Goal: Transaction & Acquisition: Book appointment/travel/reservation

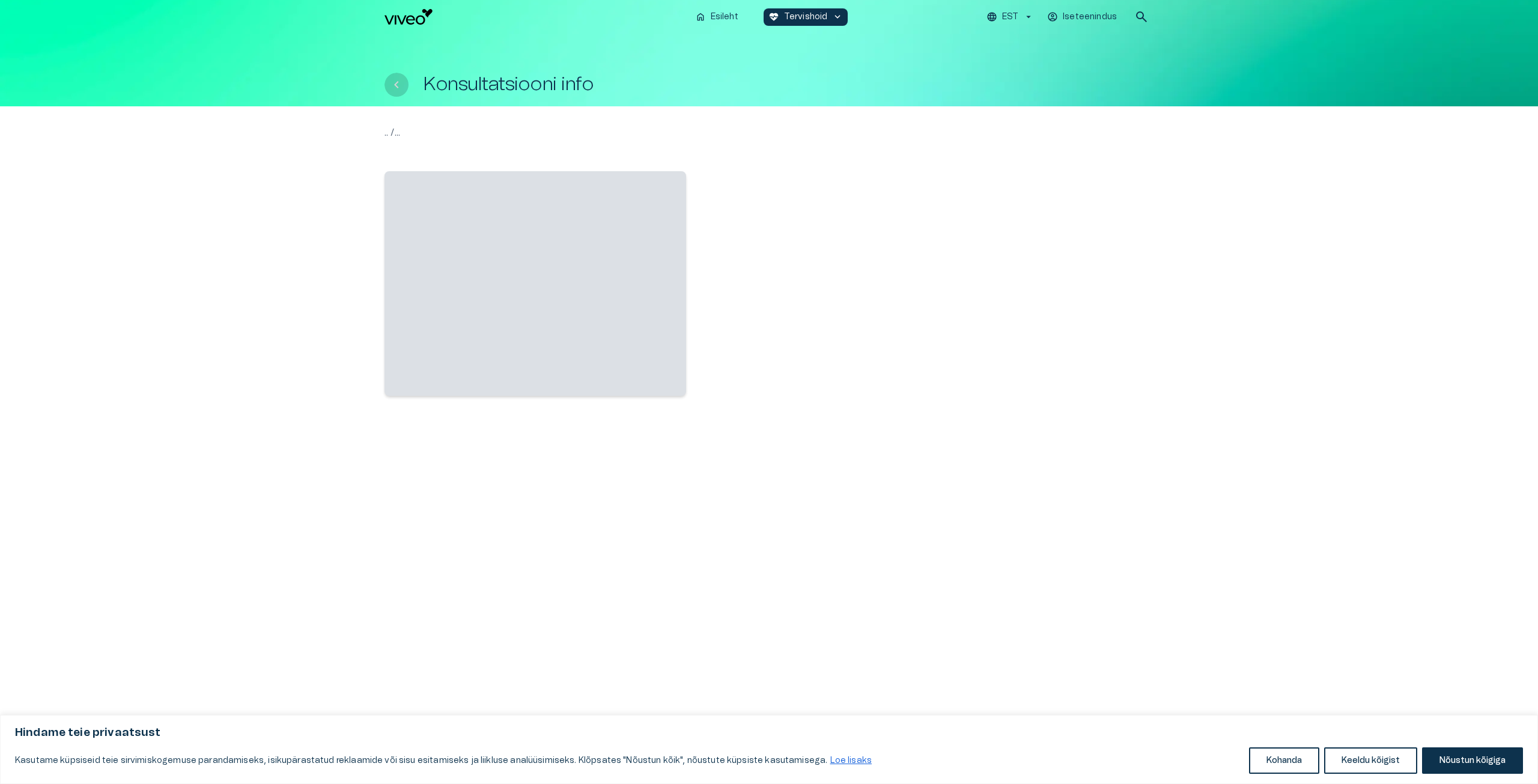
click at [395, 86] on icon "Tagasi" at bounding box center [397, 85] width 14 height 14
click at [401, 22] on img "Navigate to homepage" at bounding box center [409, 16] width 48 height 15
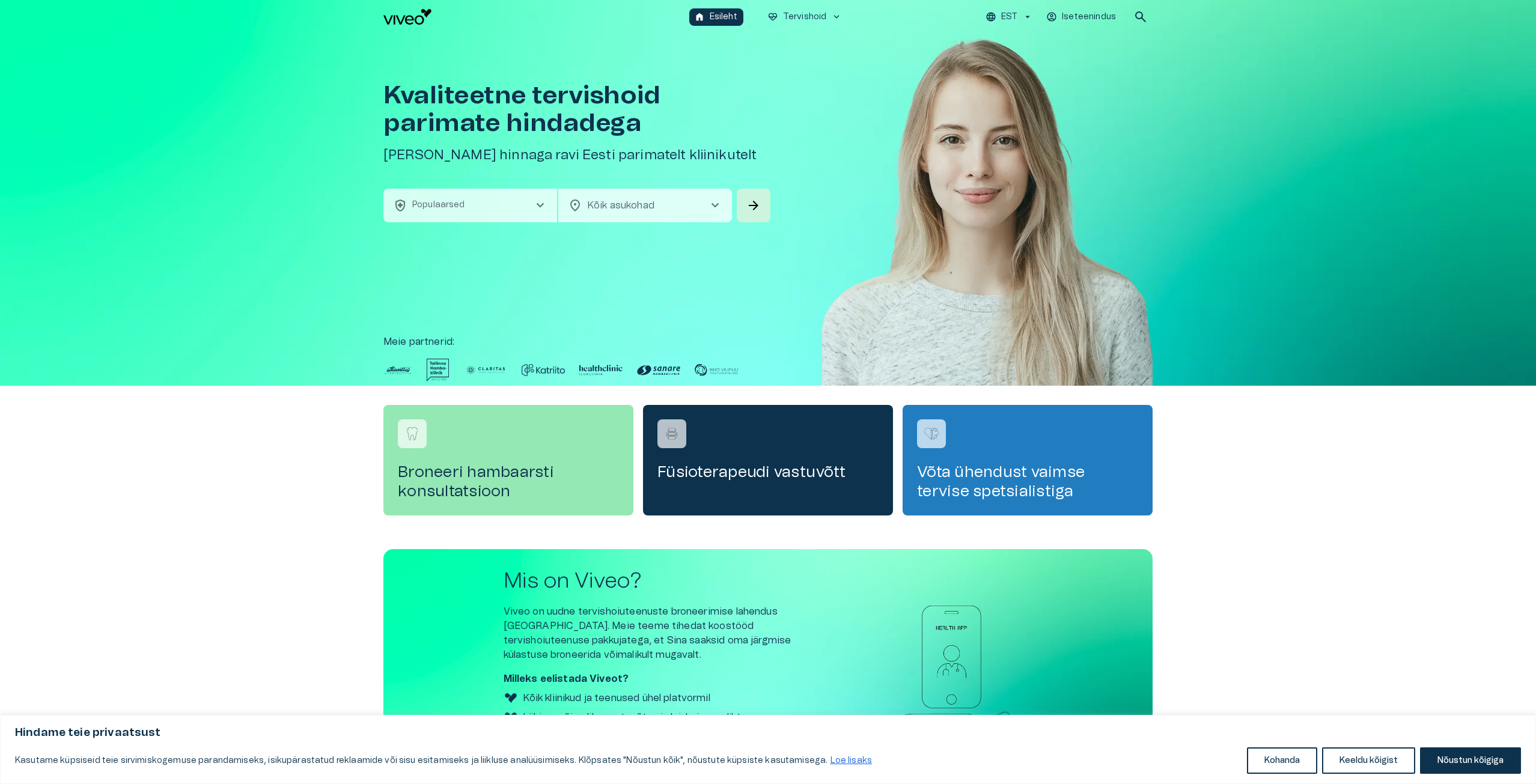
click at [469, 207] on button "health_and_safety Populaarsed chevron_right" at bounding box center [470, 205] width 174 height 34
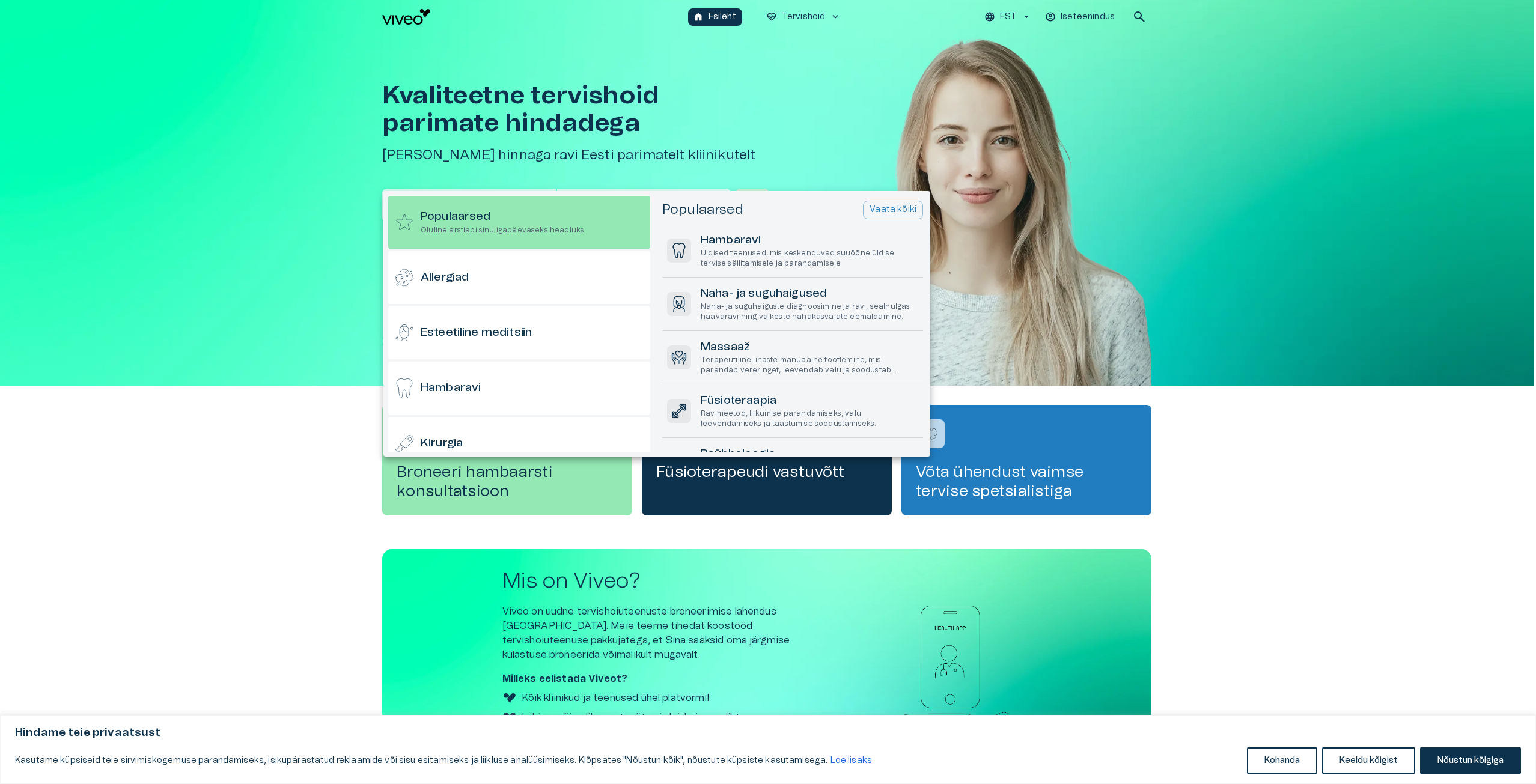
scroll to position [34, 0]
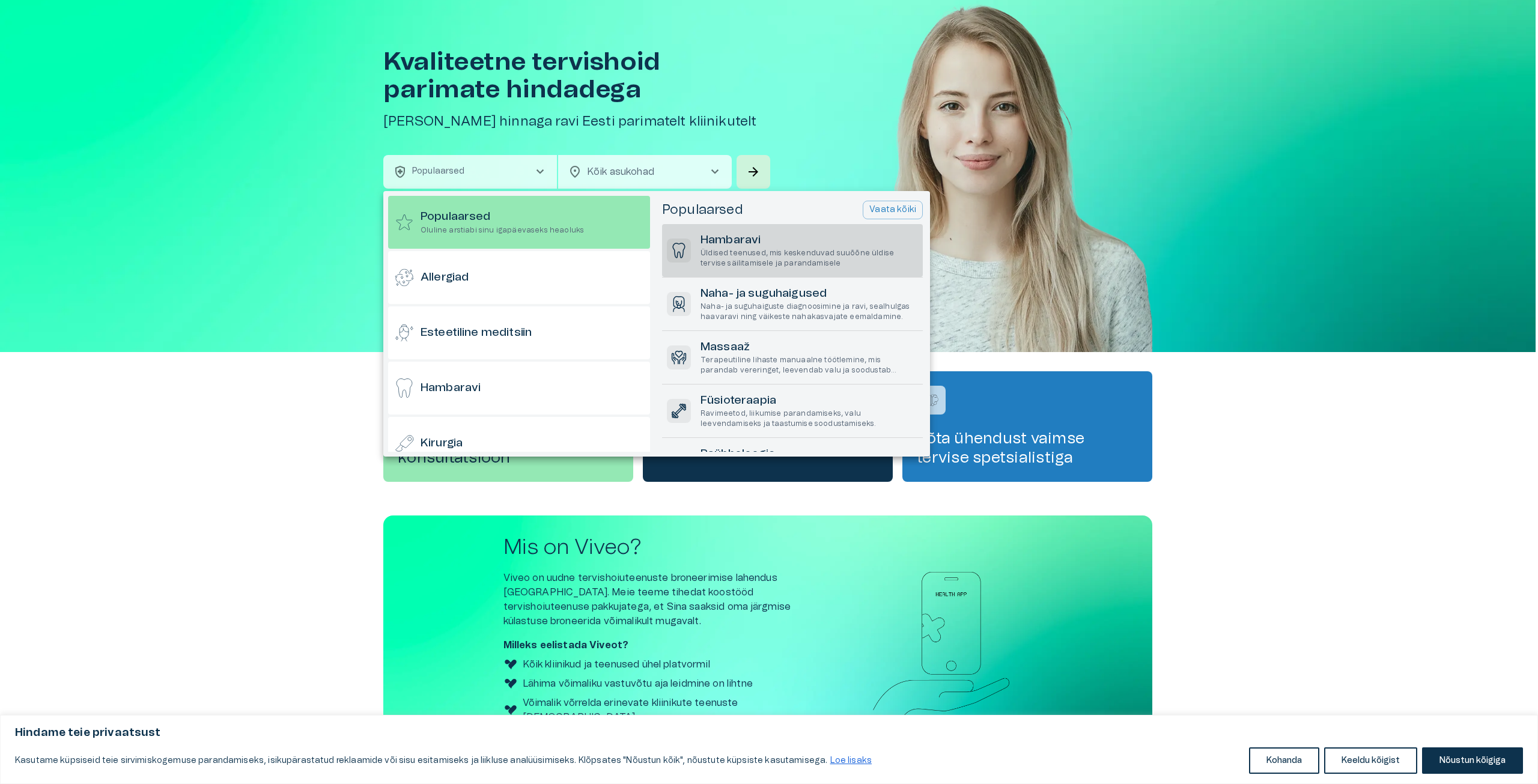
click at [706, 250] on p "Üldised teenused, mis keskenduvad suuõõne üldise tervise säilitamisele ja paran…" at bounding box center [808, 258] width 217 height 20
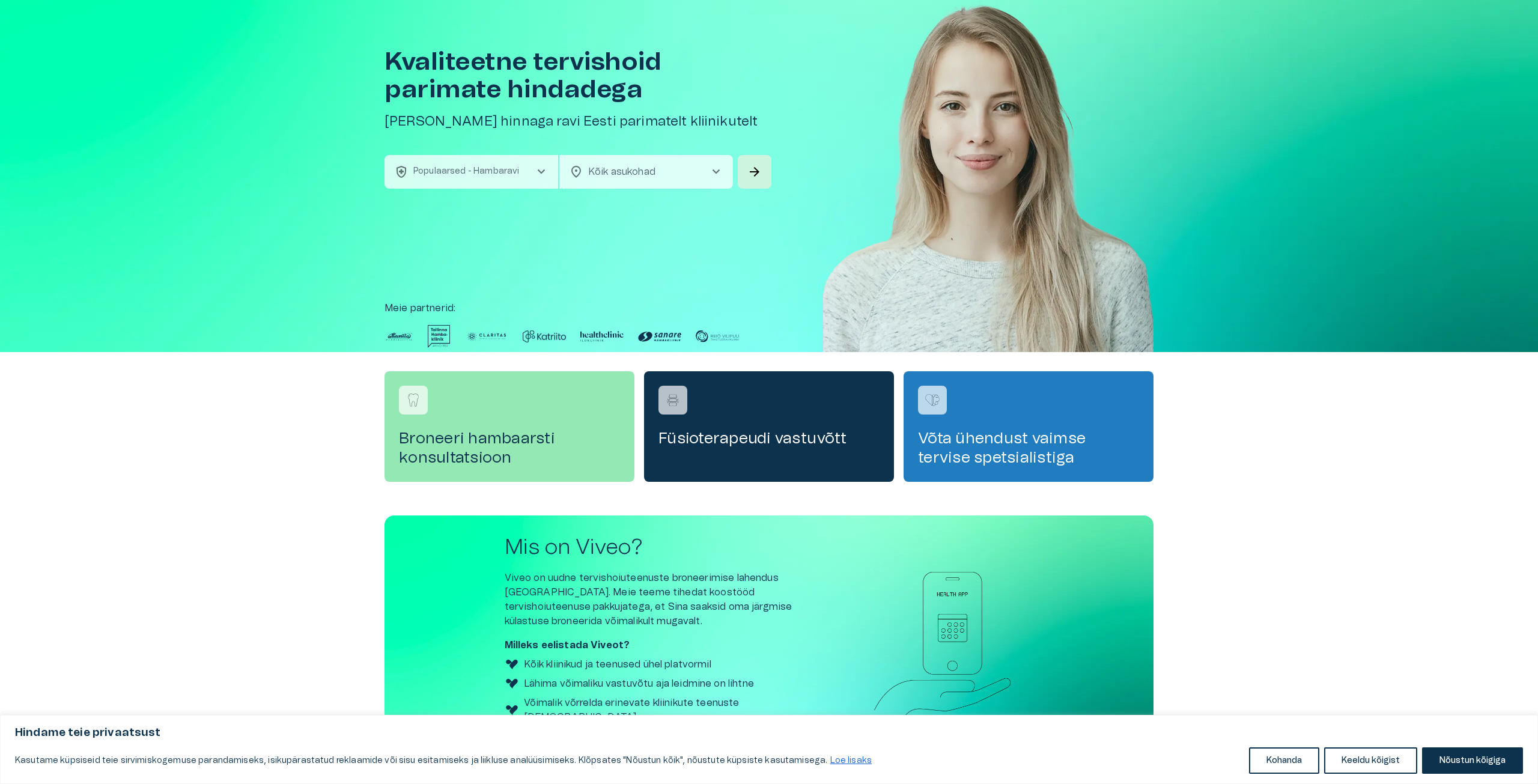
click at [703, 174] on body "Hindame teie privaatsust Kasutame küpsiseid teie sirvimiskogemuse parandamiseks…" at bounding box center [769, 358] width 1538 height 784
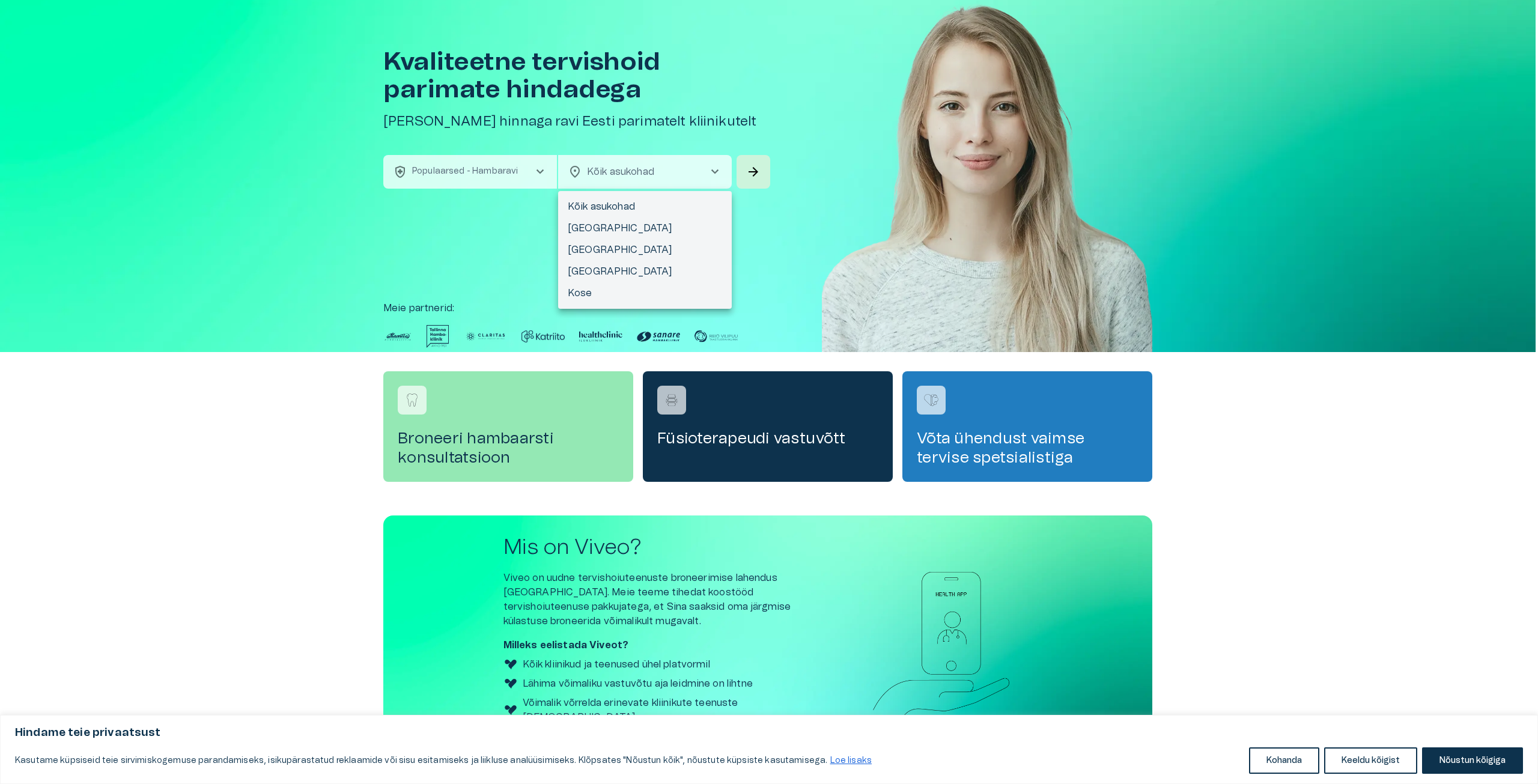
click at [611, 247] on li "[GEOGRAPHIC_DATA]" at bounding box center [645, 249] width 174 height 22
type input "**********"
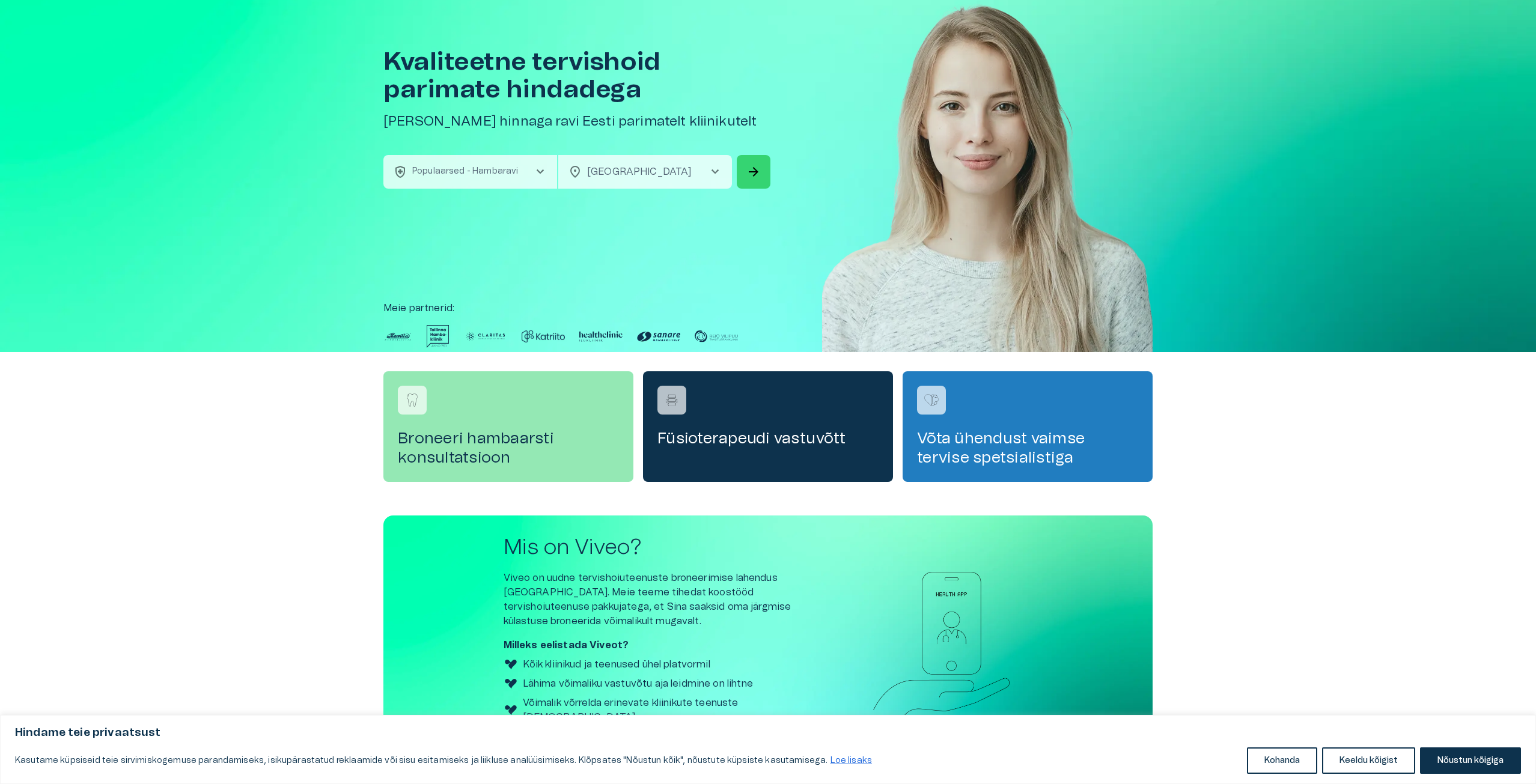
click at [741, 171] on button "arrow_forward" at bounding box center [753, 171] width 34 height 34
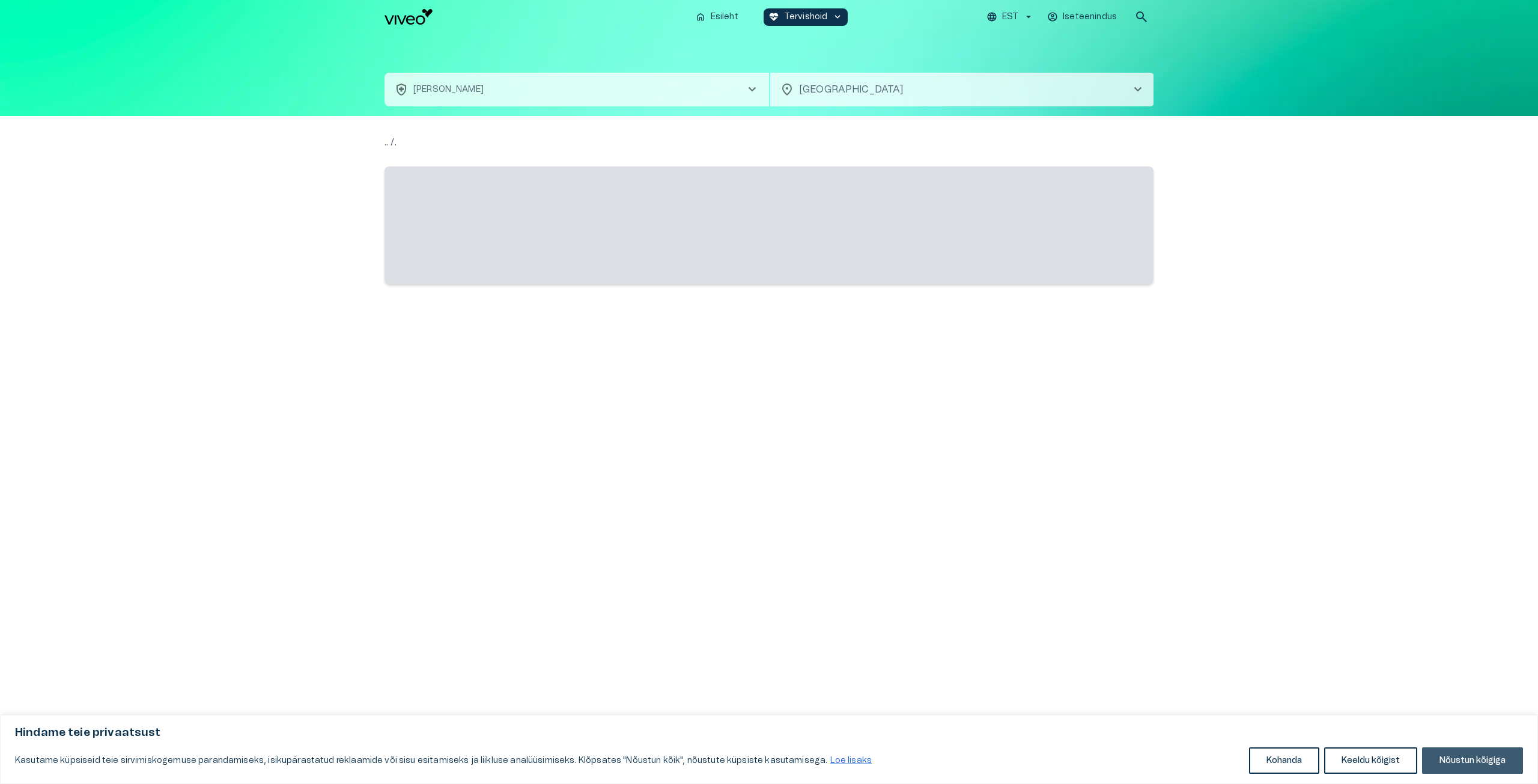
click at [1447, 763] on button "Nõustun kõigiga" at bounding box center [1472, 760] width 101 height 26
